Goal: Obtain resource: Obtain resource

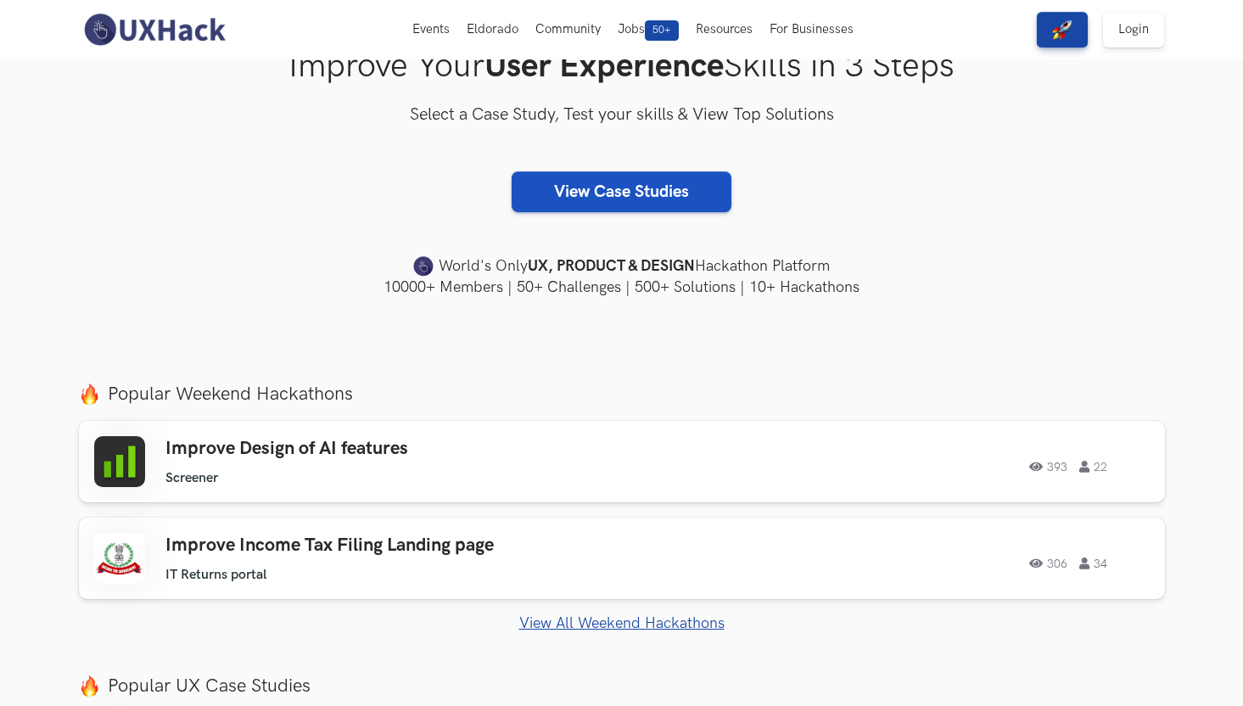
scroll to position [269, 0]
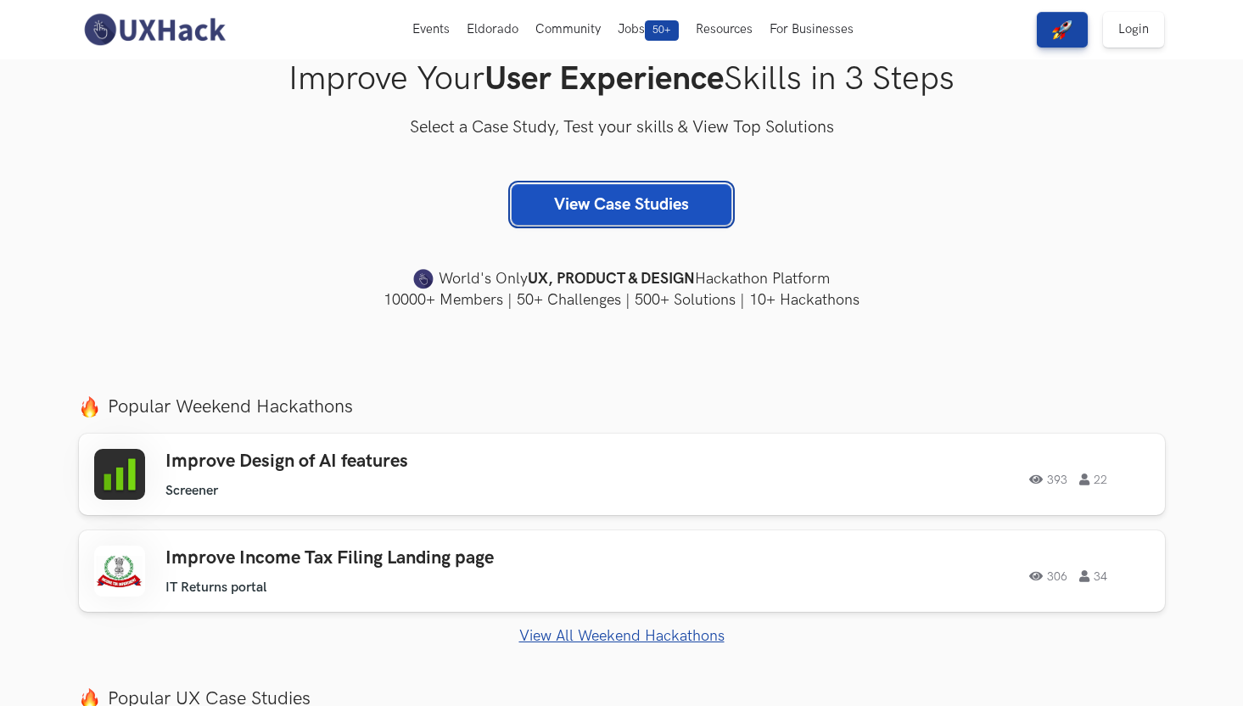
click at [689, 192] on link "View Case Studies" at bounding box center [621, 204] width 220 height 41
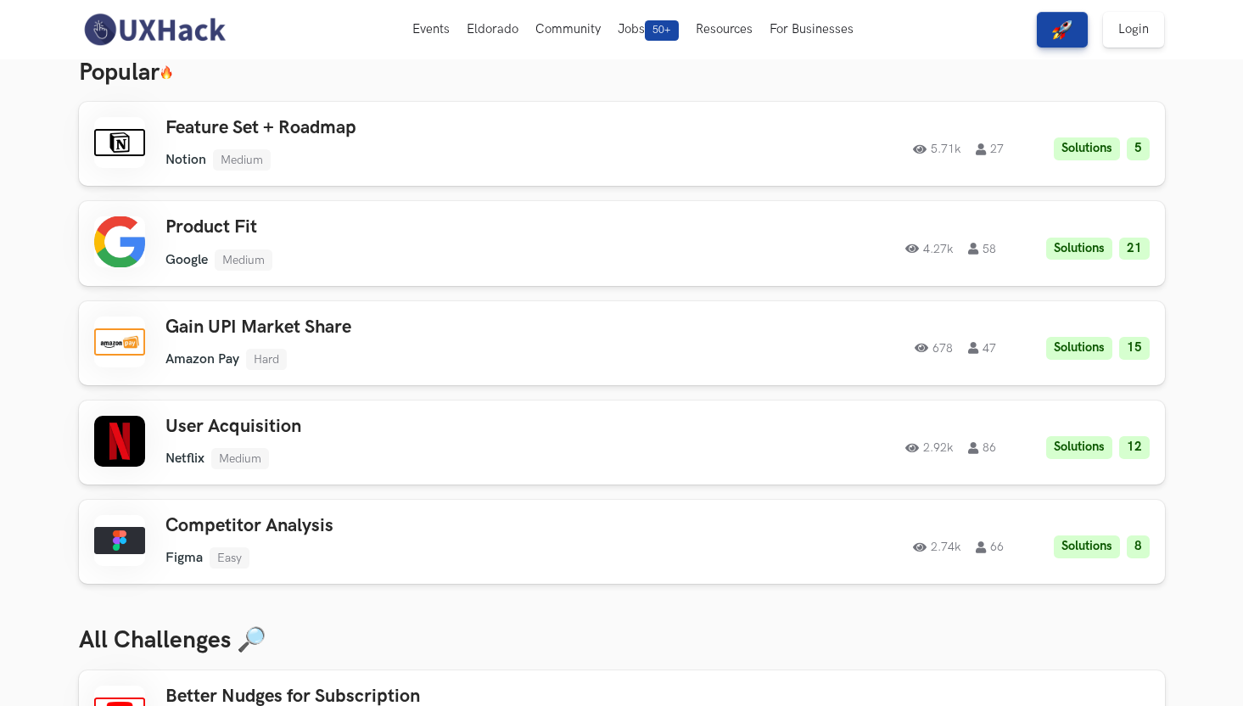
scroll to position [70, 0]
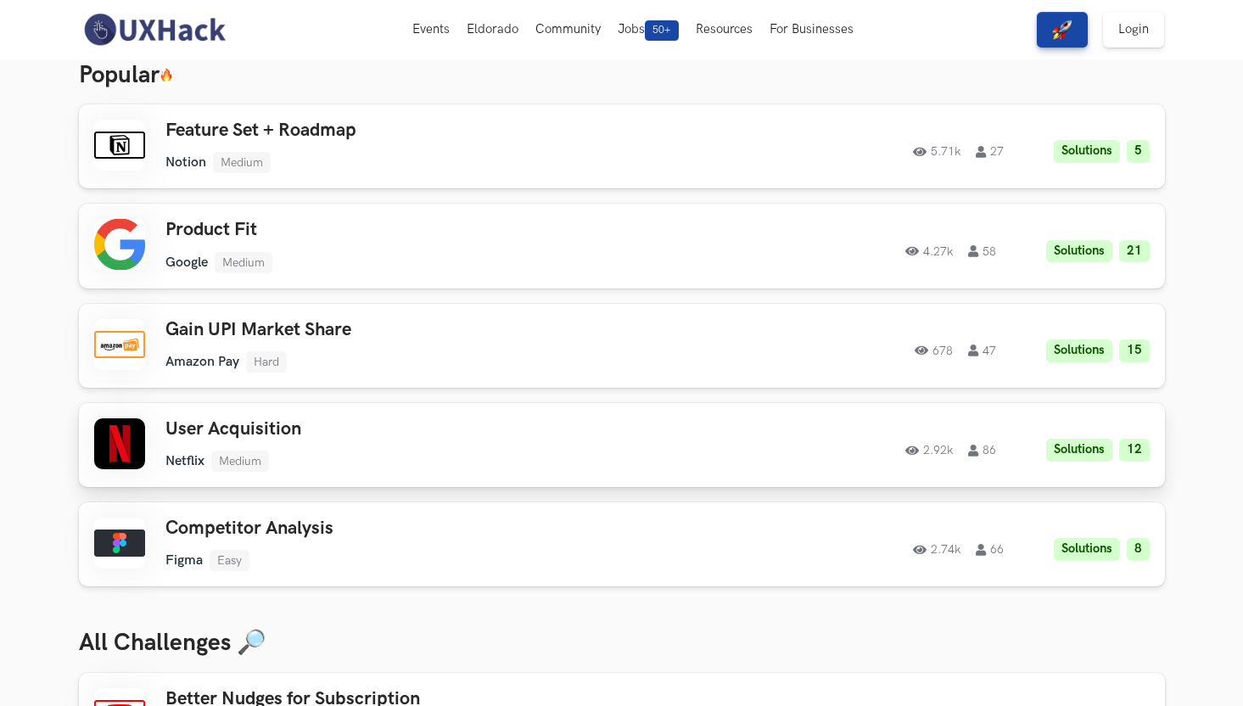
click at [324, 444] on div "User Acquisition Netflix Medium Netflix Medium Solutions 12 2.92k 86" at bounding box center [406, 444] width 482 height 53
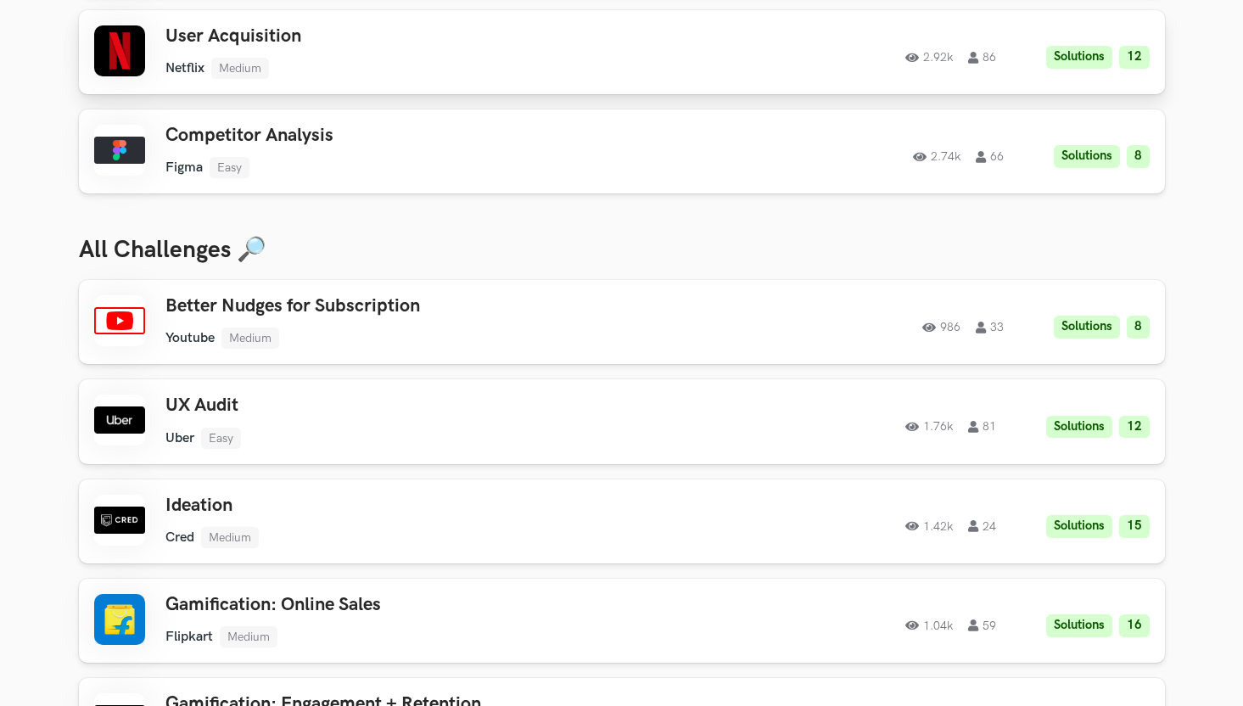
scroll to position [597, 0]
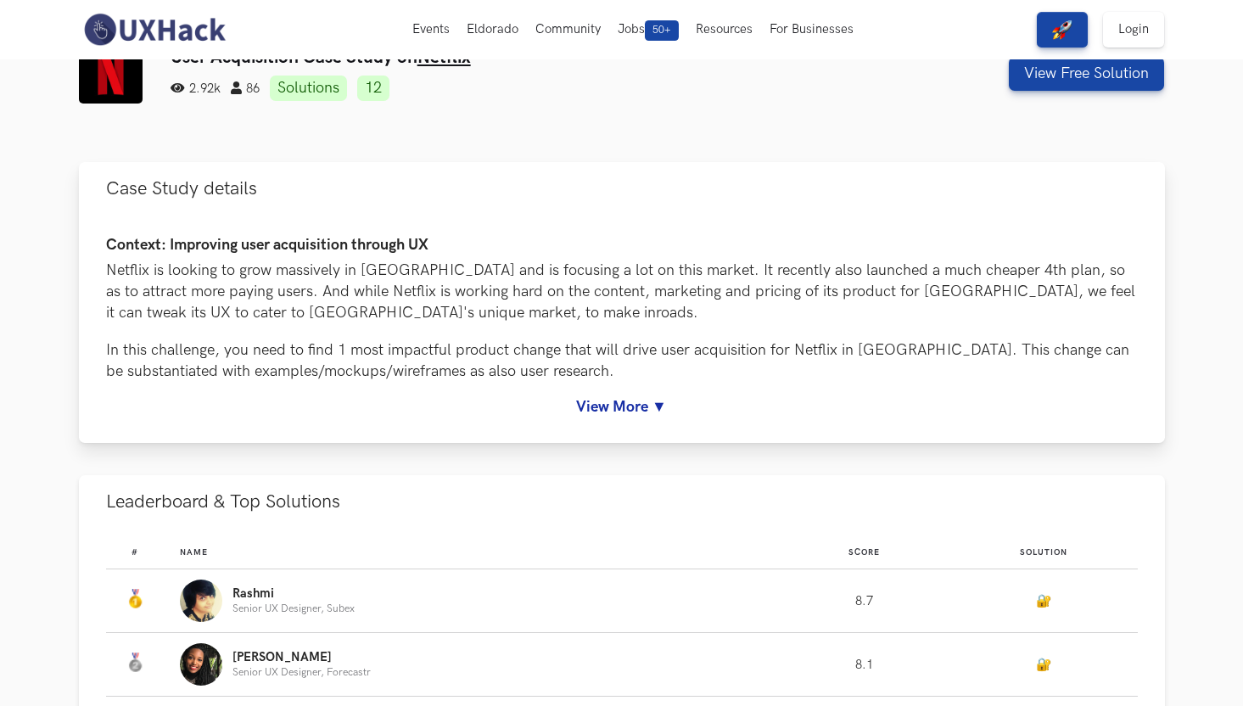
scroll to position [46, 0]
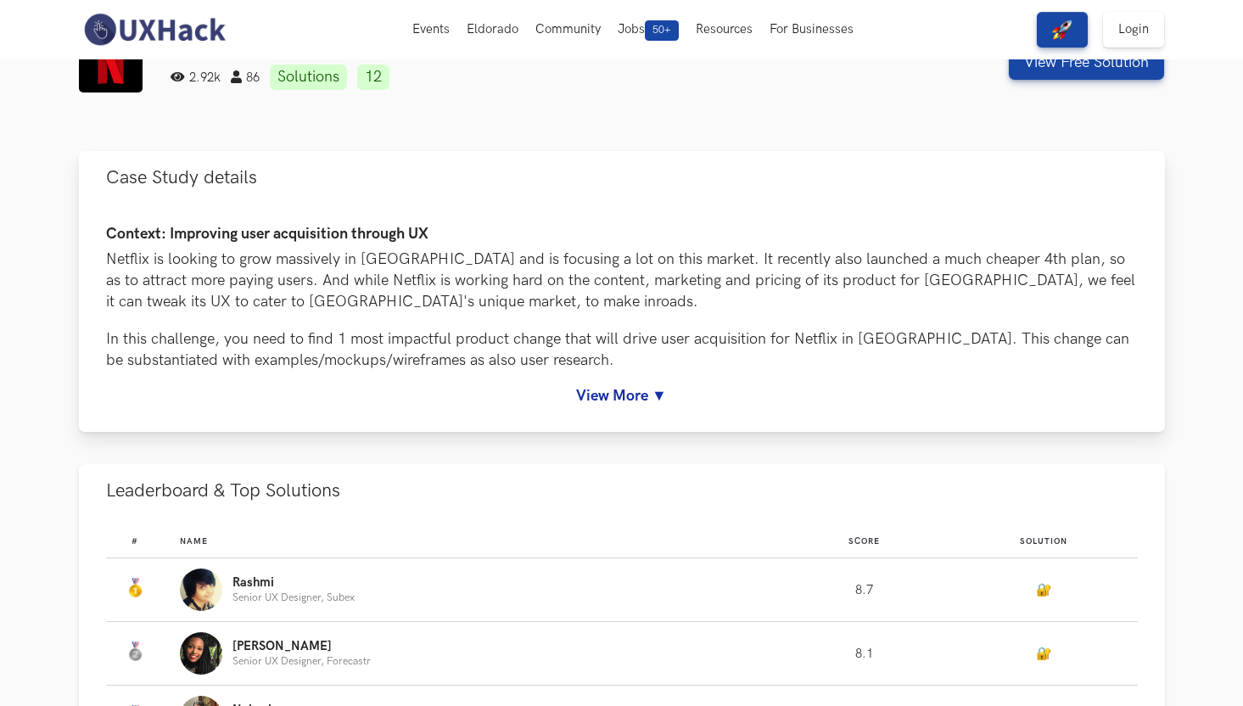
click at [658, 400] on link "View More ▼" at bounding box center [621, 396] width 1031 height 18
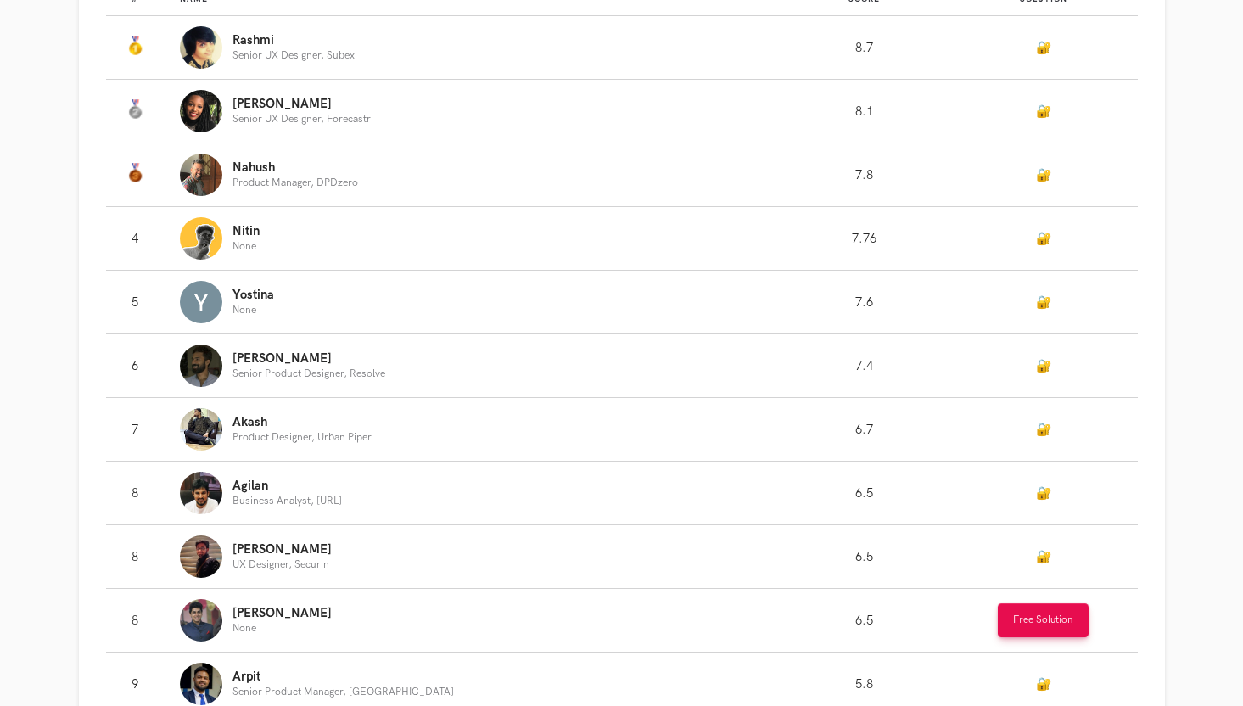
scroll to position [1337, 0]
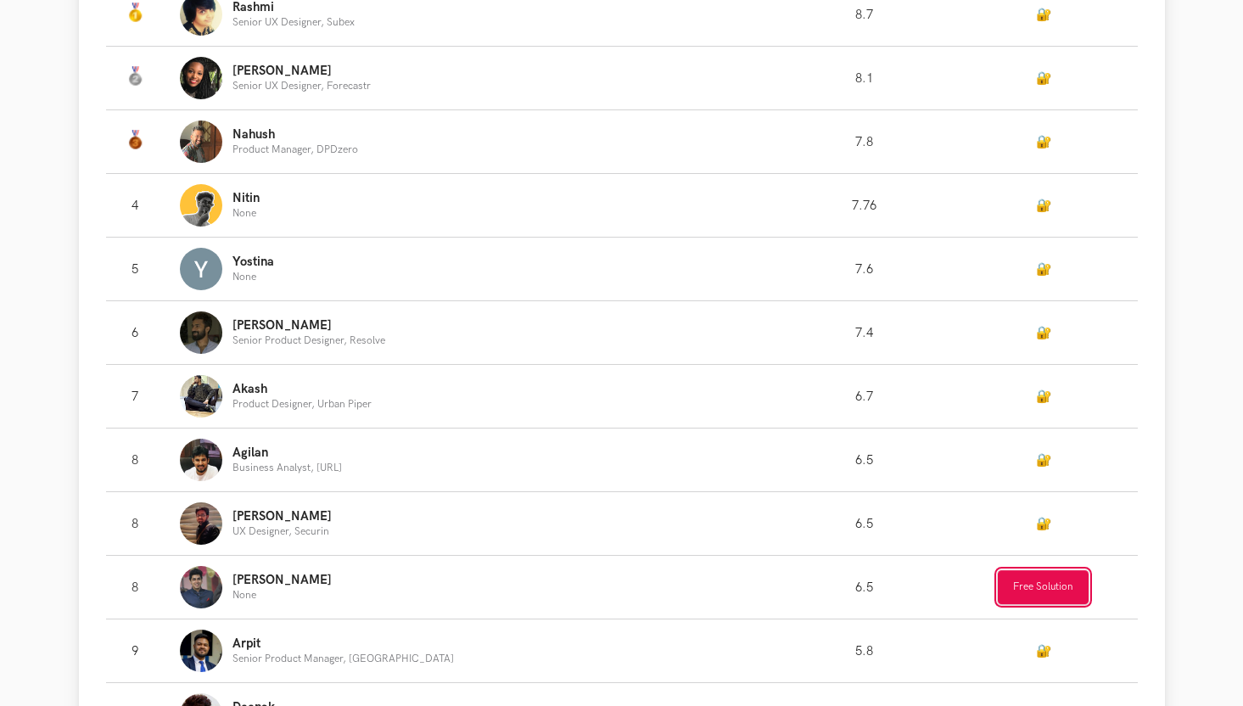
click at [1047, 596] on button "Free Solution" at bounding box center [1043, 587] width 91 height 34
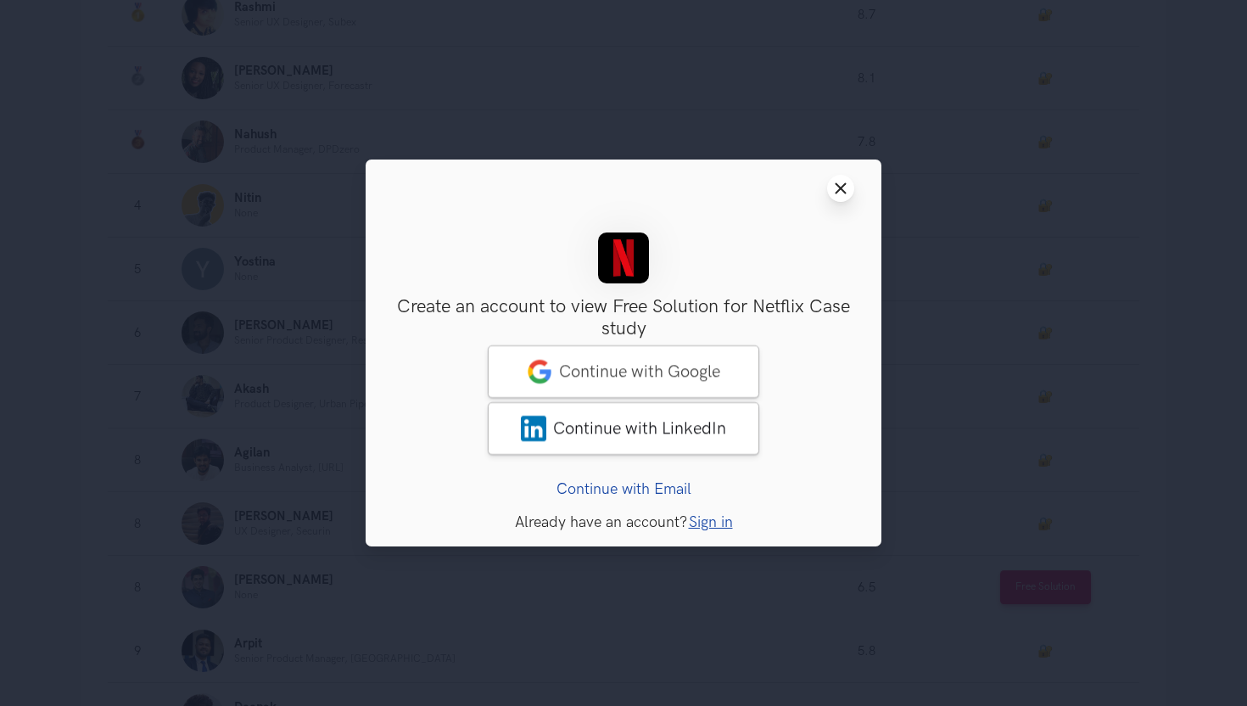
click at [849, 192] on button "Close modal window" at bounding box center [840, 188] width 27 height 27
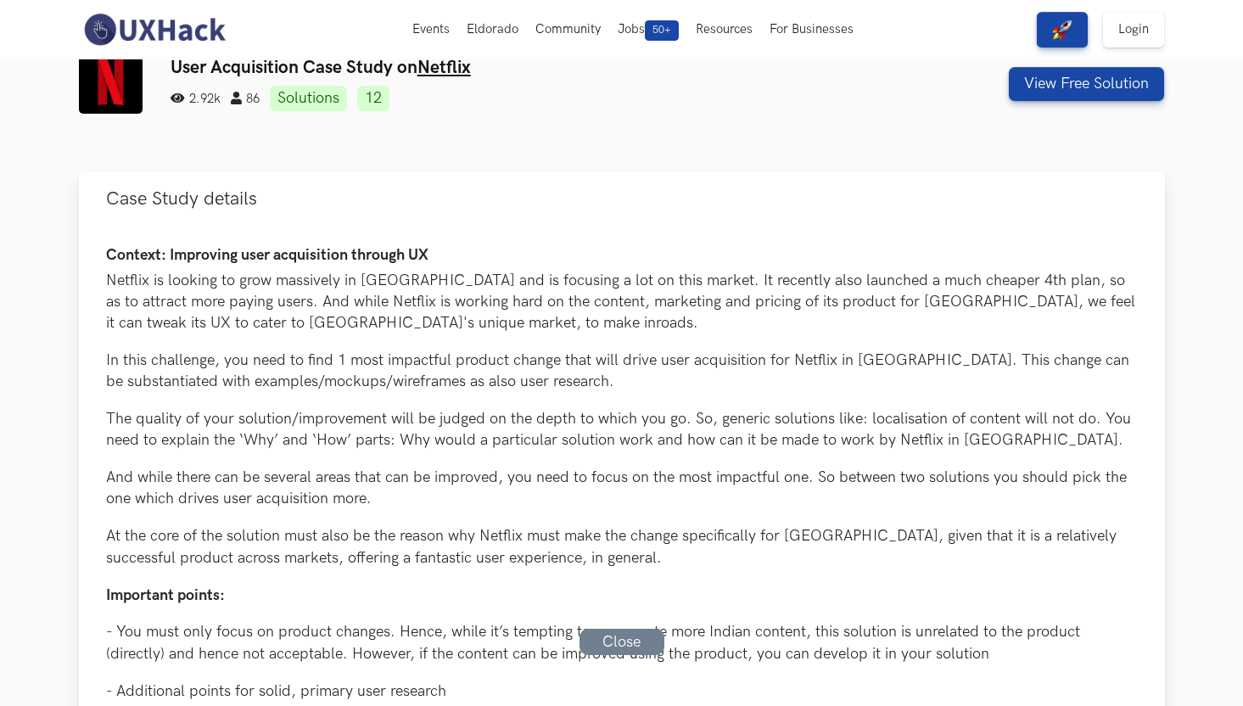
scroll to position [0, 0]
